Goal: Information Seeking & Learning: Check status

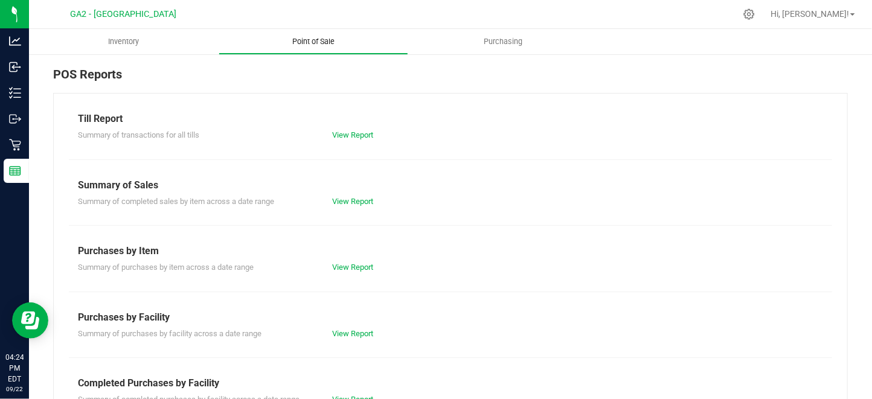
click at [311, 36] on span "Point of Sale" at bounding box center [313, 41] width 75 height 11
click at [316, 43] on span "Point of Sale" at bounding box center [313, 41] width 75 height 11
click at [315, 40] on span "Point of Sale" at bounding box center [313, 41] width 75 height 11
click at [351, 133] on link "View Report" at bounding box center [352, 134] width 41 height 9
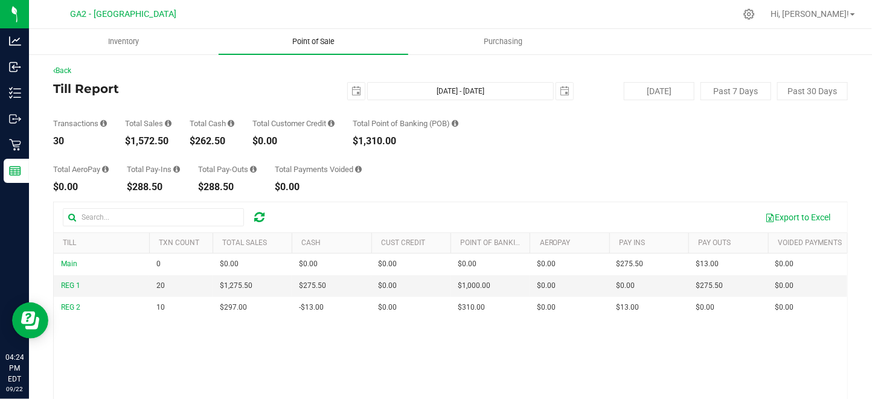
click at [348, 36] on span "Point of Sale" at bounding box center [313, 41] width 75 height 11
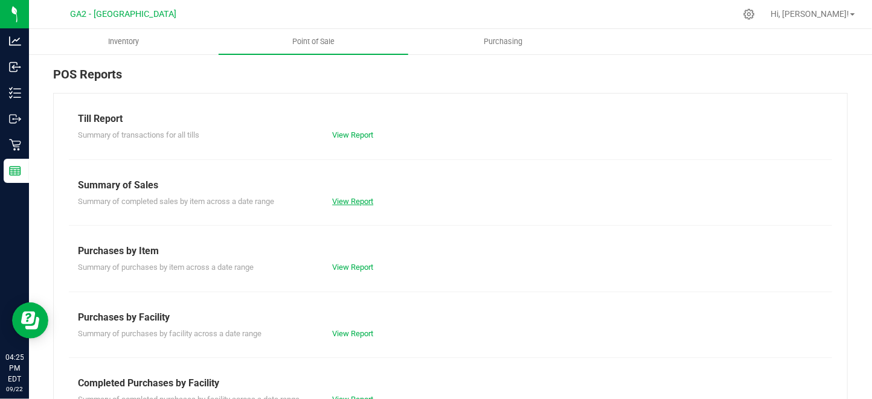
click at [356, 201] on link "View Report" at bounding box center [352, 201] width 41 height 9
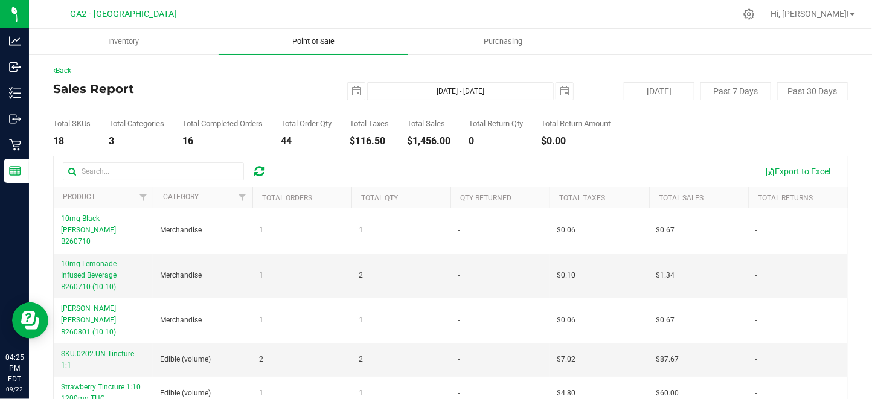
click at [259, 51] on uib-tab-heading "Point of Sale" at bounding box center [314, 41] width 190 height 25
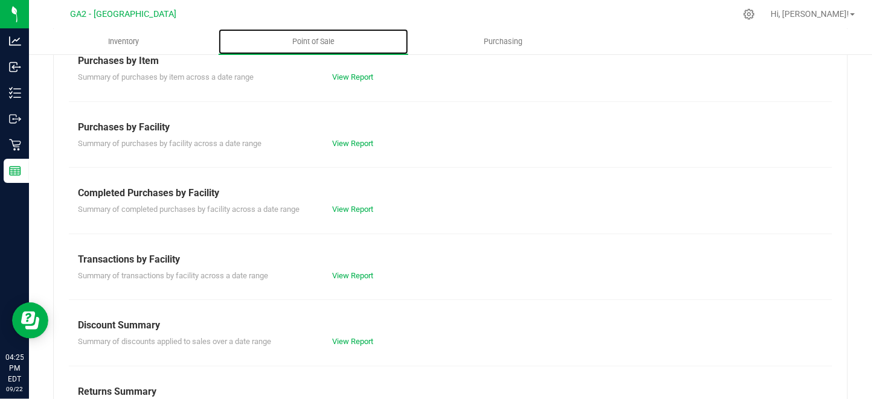
scroll to position [235, 0]
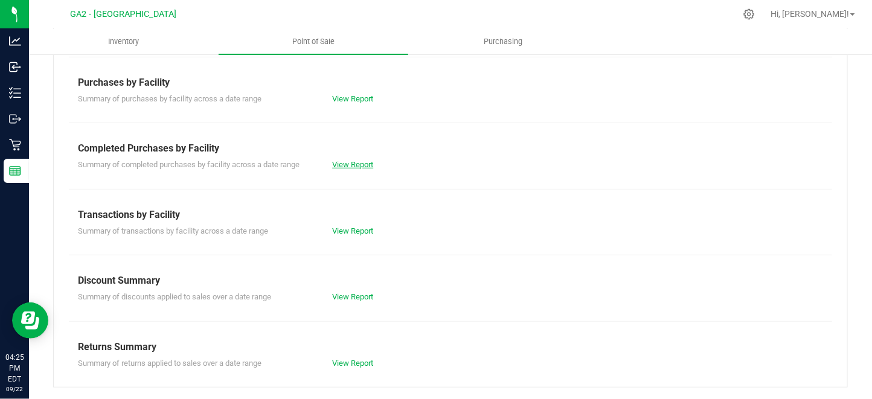
click at [345, 164] on link "View Report" at bounding box center [352, 164] width 41 height 9
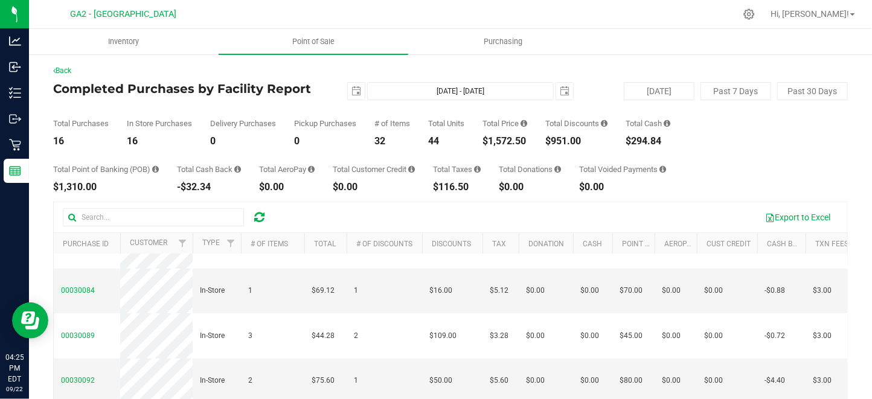
scroll to position [121, 0]
click at [71, 72] on link "Back" at bounding box center [62, 70] width 18 height 8
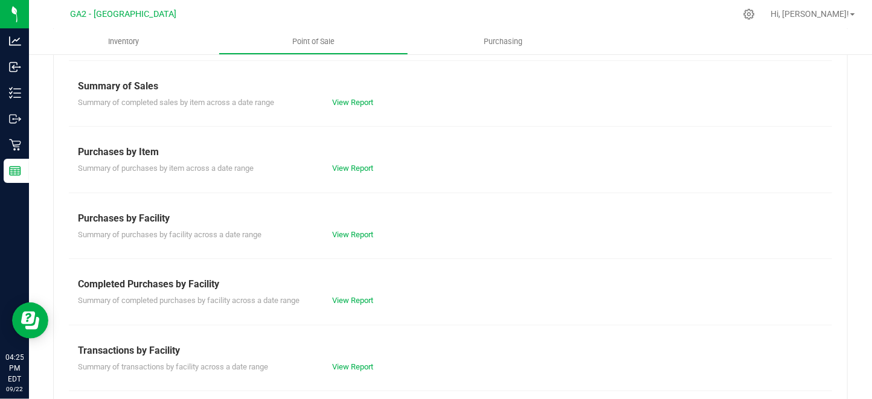
scroll to position [235, 0]
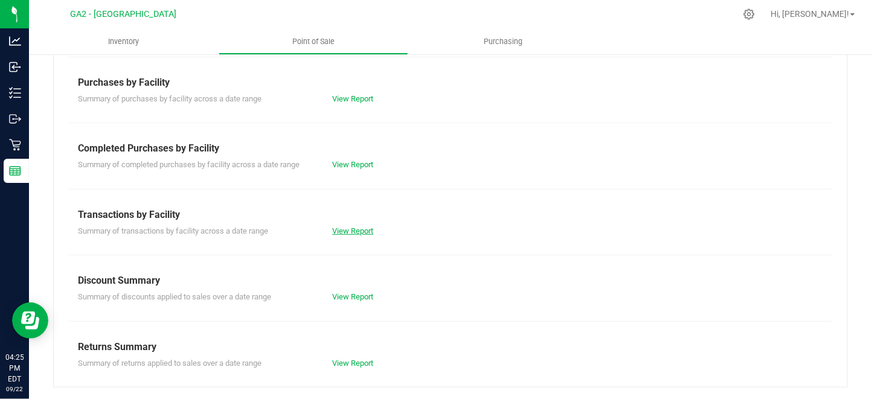
click at [365, 229] on link "View Report" at bounding box center [352, 230] width 41 height 9
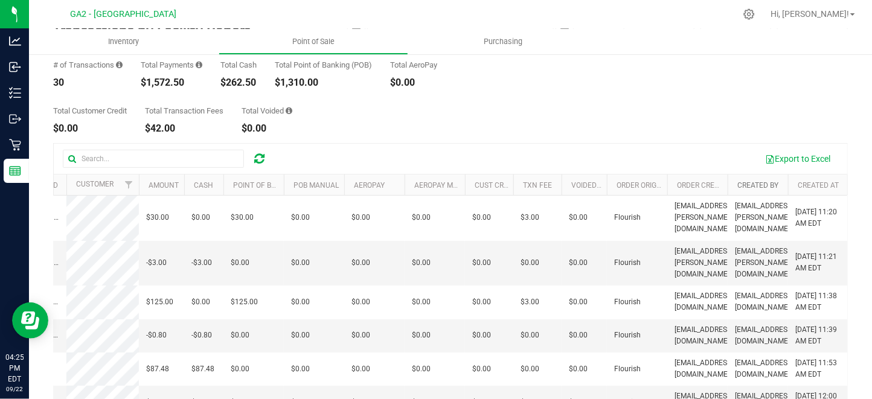
click at [751, 184] on link "Created By" at bounding box center [757, 185] width 41 height 8
